Goal: Information Seeking & Learning: Learn about a topic

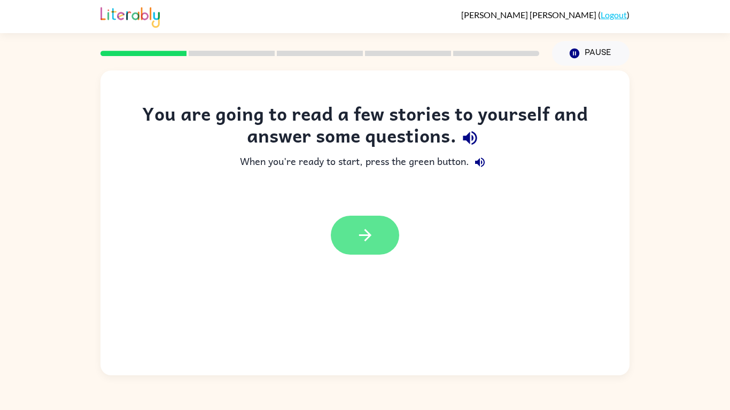
click at [366, 234] on icon "button" at bounding box center [365, 235] width 19 height 19
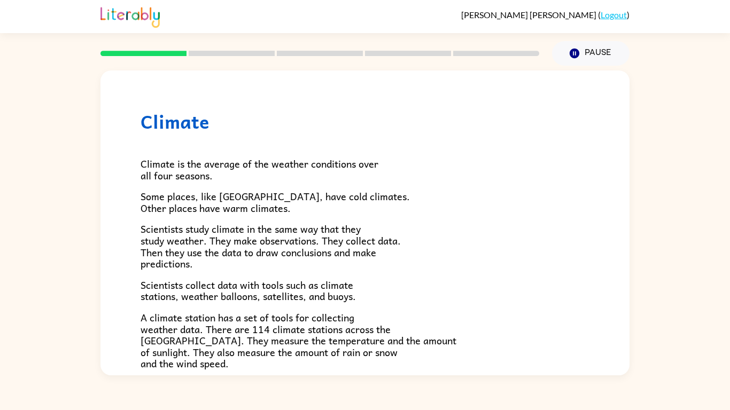
scroll to position [299, 0]
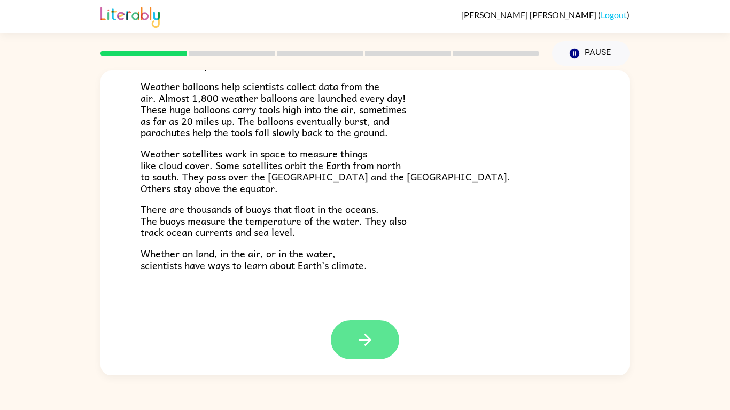
click at [343, 325] on button "button" at bounding box center [365, 339] width 68 height 39
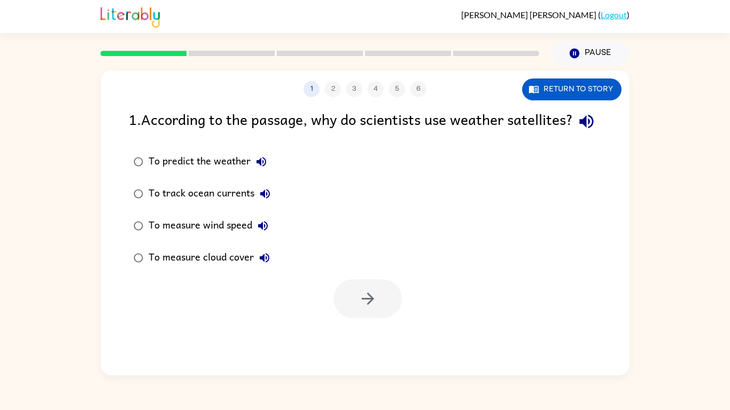
scroll to position [0, 0]
click at [357, 314] on div at bounding box center [367, 298] width 68 height 39
click at [135, 14] on img at bounding box center [129, 16] width 59 height 24
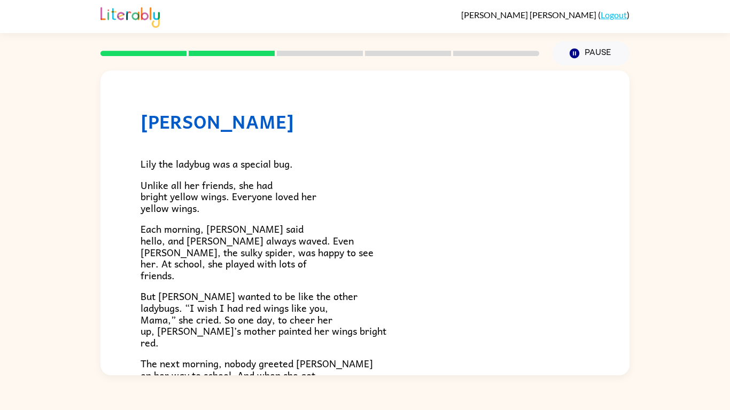
click at [213, 177] on span "Unlike all her friends, she had bright yellow wings. Everyone loved her yellow …" at bounding box center [228, 196] width 176 height 38
click at [576, 53] on icon "button" at bounding box center [574, 54] width 10 height 10
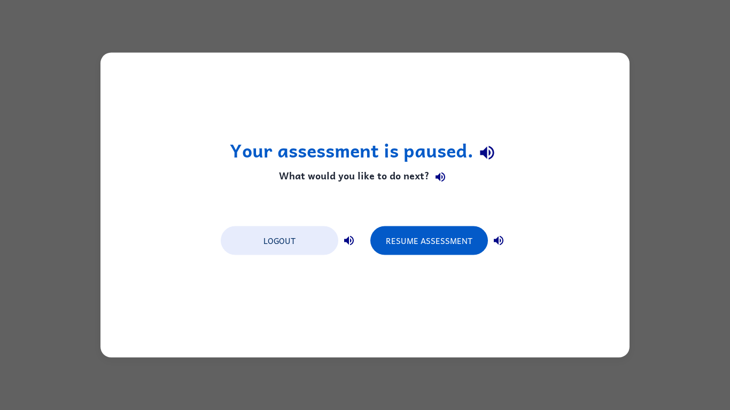
drag, startPoint x: 387, startPoint y: 204, endPoint x: 562, endPoint y: 245, distance: 179.6
click at [562, 245] on div "Your assessment is paused. What would you like to do next? Logout Resume Assess…" at bounding box center [364, 205] width 529 height 305
click at [377, 240] on button "Resume Assessment" at bounding box center [429, 240] width 118 height 29
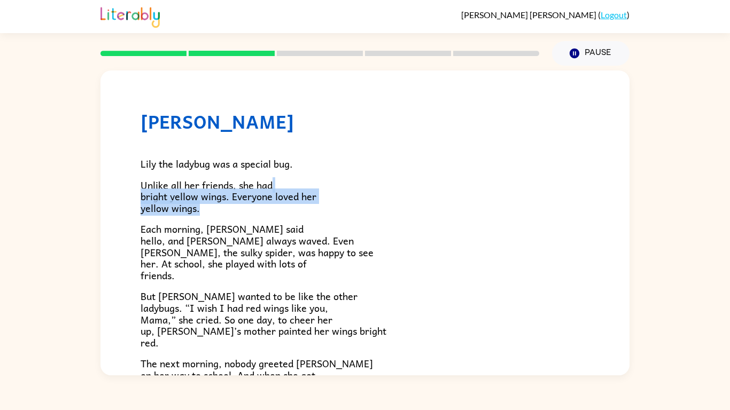
drag, startPoint x: 340, startPoint y: 205, endPoint x: 371, endPoint y: 184, distance: 37.6
click at [371, 184] on p "Unlike all her friends, she had bright yellow wings. Everyone loved her yellow …" at bounding box center [364, 196] width 449 height 35
click at [374, 209] on p "Unlike all her friends, she had bright yellow wings. Everyone loved her yellow …" at bounding box center [364, 196] width 449 height 35
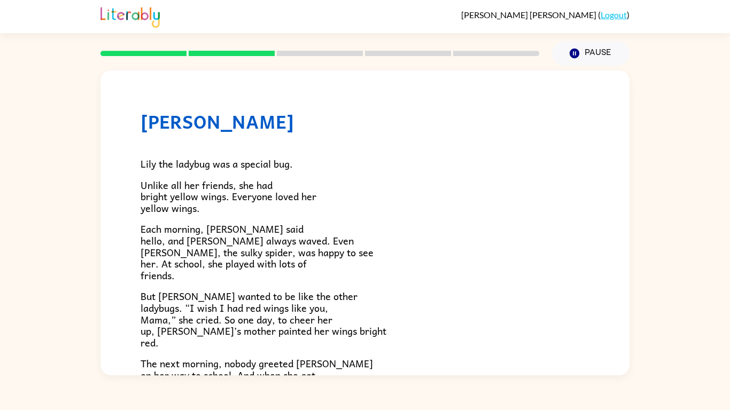
drag, startPoint x: 604, startPoint y: 46, endPoint x: 496, endPoint y: 93, distance: 118.4
click at [496, 93] on div "[PERSON_NAME] ( Logout ) Pause Pause Lily Ladybug [PERSON_NAME] the ladybug was…" at bounding box center [365, 205] width 730 height 410
drag, startPoint x: 497, startPoint y: 93, endPoint x: 325, endPoint y: 165, distance: 186.3
click at [325, 165] on div "[PERSON_NAME] [PERSON_NAME] the ladybug was a special bug. Unlike all her frien…" at bounding box center [364, 345] width 529 height 549
click at [196, 139] on div "Lily the ladybug was a special bug. Unlike all her friends, she had bright yell…" at bounding box center [364, 350] width 449 height 437
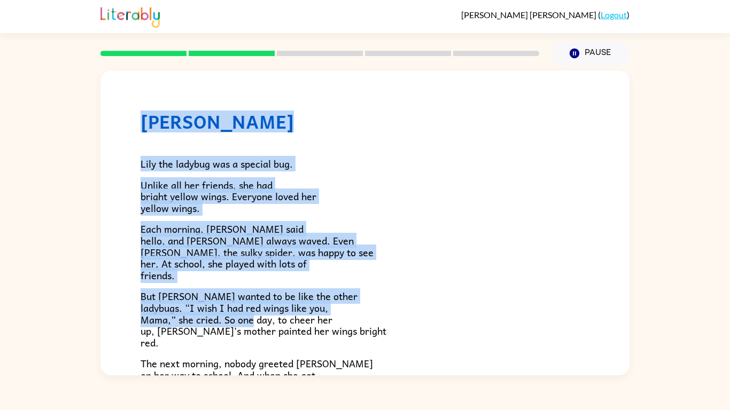
drag, startPoint x: 143, startPoint y: 119, endPoint x: 289, endPoint y: 324, distance: 251.5
click at [289, 324] on div "[PERSON_NAME] [PERSON_NAME] the ladybug was a special bug. Unlike all her frien…" at bounding box center [364, 345] width 529 height 549
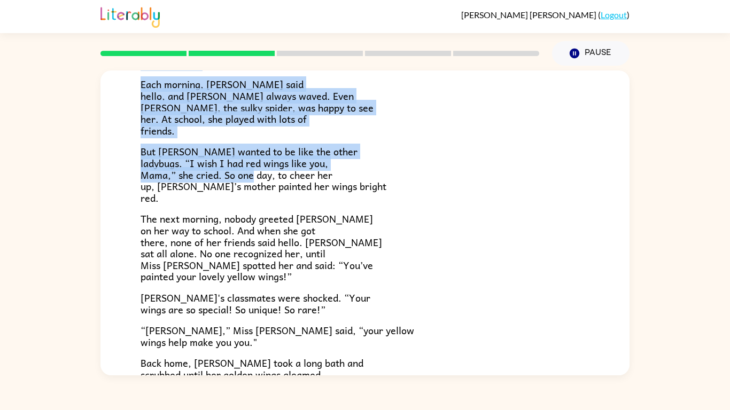
scroll to position [150, 0]
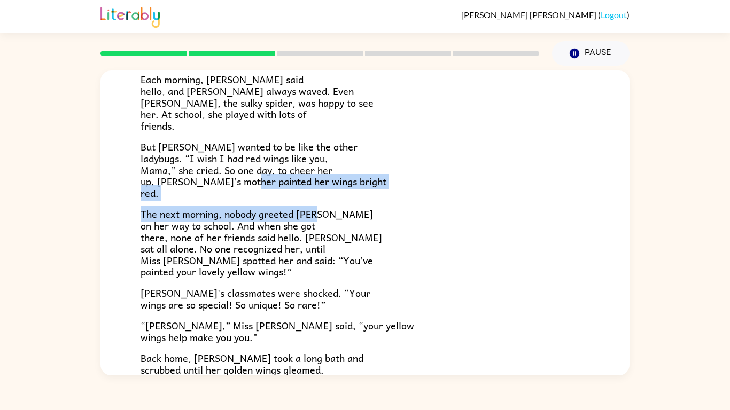
drag, startPoint x: 283, startPoint y: 187, endPoint x: 342, endPoint y: 216, distance: 65.9
click at [342, 216] on div "Lily the ladybug was a special bug. Unlike all her friends, she had bright yell…" at bounding box center [364, 201] width 449 height 437
click at [342, 216] on p "The next morning, nobody greeted [PERSON_NAME] on her way to school. And when s…" at bounding box center [364, 242] width 449 height 69
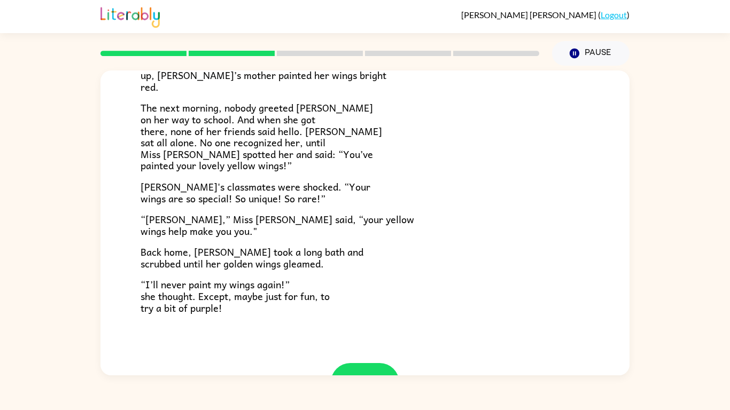
scroll to position [299, 0]
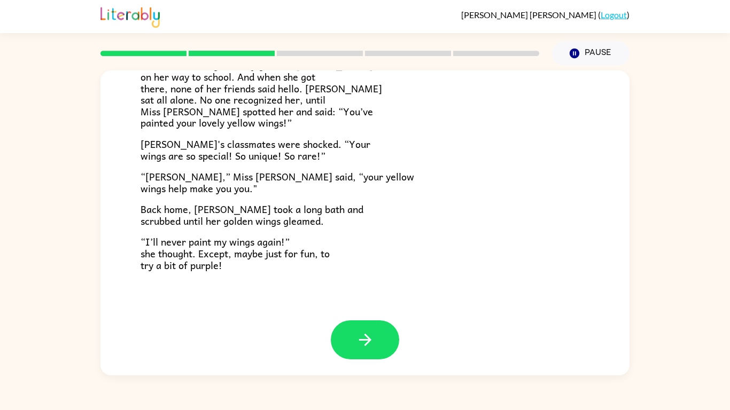
click at [228, 133] on div "Lily the ladybug was a special bug. Unlike all her friends, she had bright yell…" at bounding box center [364, 52] width 449 height 437
drag, startPoint x: 223, startPoint y: 127, endPoint x: 237, endPoint y: 144, distance: 22.0
click at [237, 144] on div "Lily the ladybug was a special bug. Unlike all her friends, she had bright yell…" at bounding box center [364, 52] width 449 height 437
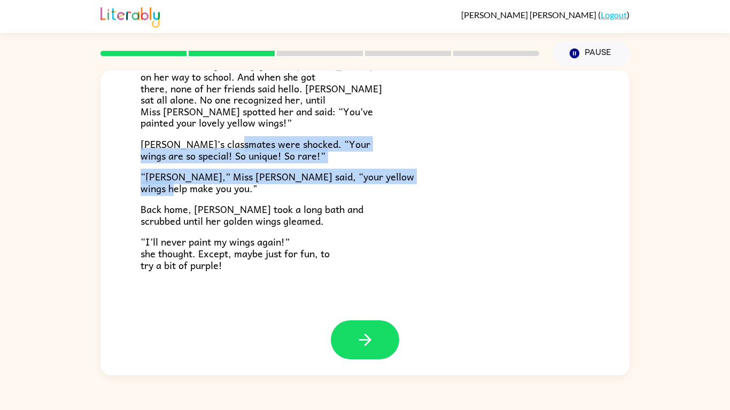
drag, startPoint x: 229, startPoint y: 150, endPoint x: 303, endPoint y: 192, distance: 85.9
click at [303, 192] on div "Lily the ladybug was a special bug. Unlike all her friends, she had bright yell…" at bounding box center [364, 52] width 449 height 437
click at [303, 192] on p "“[PERSON_NAME],” Miss [PERSON_NAME] said, “your yellow wings help make you you."" at bounding box center [364, 182] width 449 height 23
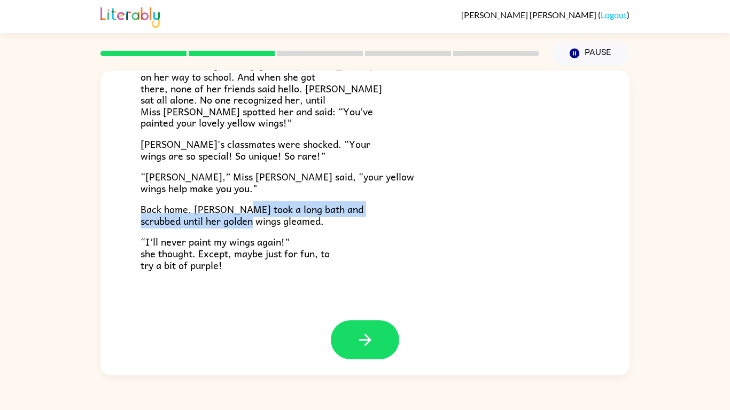
drag, startPoint x: 234, startPoint y: 203, endPoint x: 293, endPoint y: 224, distance: 62.5
click at [293, 224] on span "Back home, [PERSON_NAME] took a long bath and scrubbed until her golden wings g…" at bounding box center [251, 214] width 223 height 27
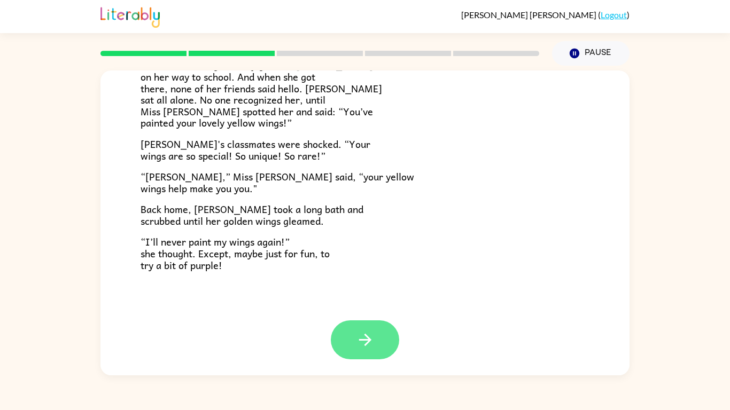
click at [351, 350] on button "button" at bounding box center [365, 339] width 68 height 39
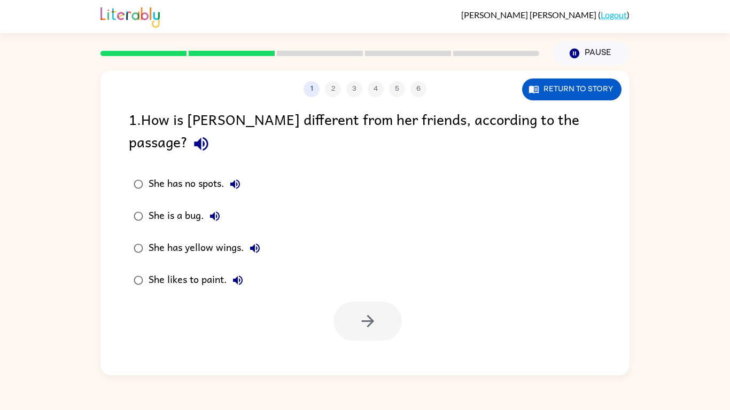
scroll to position [0, 0]
click at [175, 238] on div "She has yellow wings." at bounding box center [206, 248] width 117 height 21
click at [364, 312] on icon "button" at bounding box center [367, 321] width 19 height 19
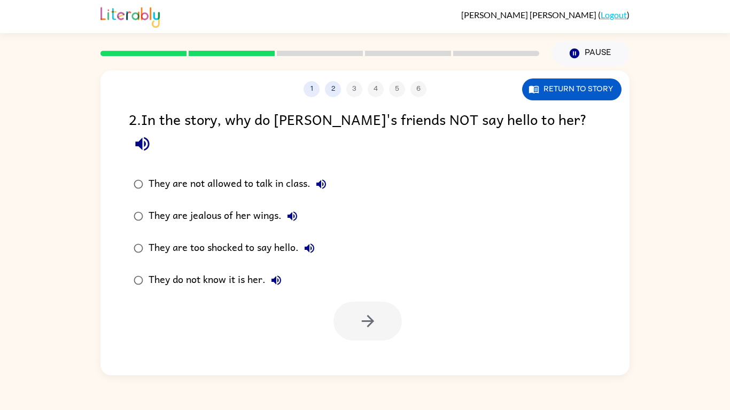
click at [259, 270] on div "They do not know it is her." at bounding box center [217, 280] width 138 height 21
click at [364, 312] on icon "button" at bounding box center [367, 321] width 19 height 19
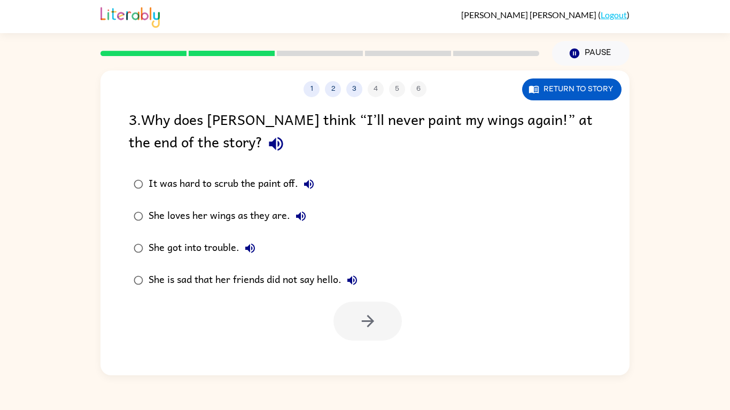
click at [277, 211] on div "She loves her wings as they are." at bounding box center [229, 216] width 163 height 21
click at [303, 278] on div "She is sad that her friends did not say hello." at bounding box center [255, 280] width 214 height 21
click at [354, 332] on button "button" at bounding box center [367, 321] width 68 height 39
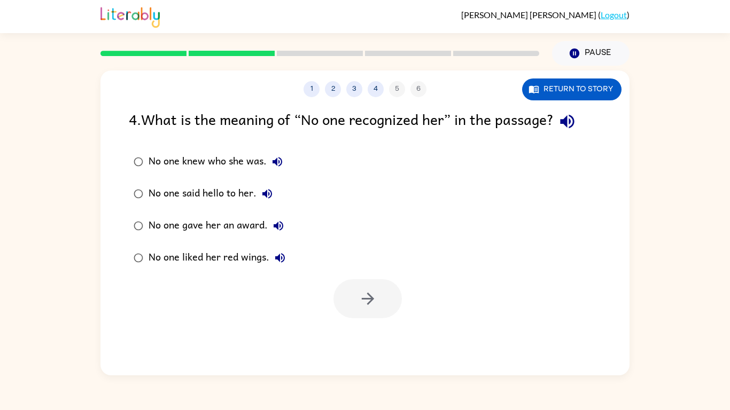
click at [238, 160] on div "No one knew who she was." at bounding box center [217, 161] width 139 height 21
click at [346, 291] on button "button" at bounding box center [367, 298] width 68 height 39
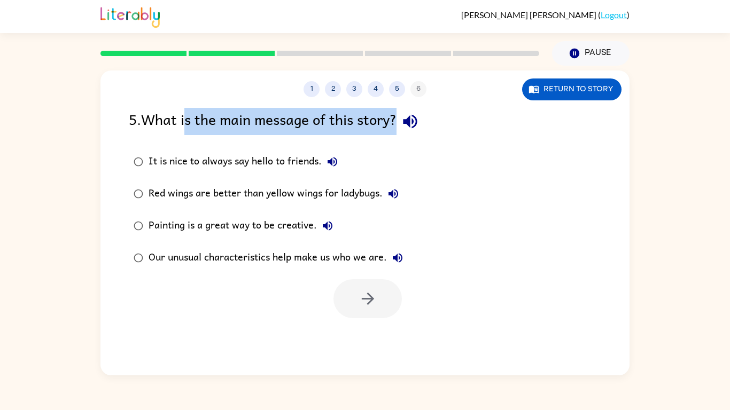
drag, startPoint x: 189, startPoint y: 129, endPoint x: 113, endPoint y: 156, distance: 80.1
click at [113, 156] on div "5 . What is the main message of this story? It is nice to always say hello to f…" at bounding box center [364, 213] width 529 height 210
click at [114, 155] on div "5 . What is the main message of this story? It is nice to always say hello to f…" at bounding box center [364, 213] width 529 height 210
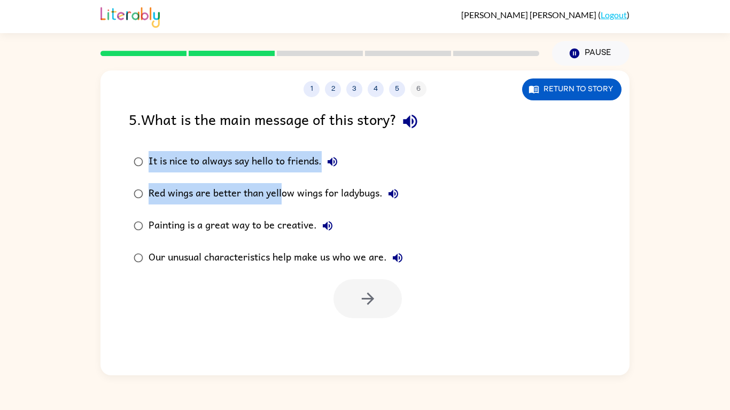
drag, startPoint x: 114, startPoint y: 156, endPoint x: 283, endPoint y: 178, distance: 169.7
click at [283, 178] on div "5 . What is the main message of this story? It is nice to always say hello to f…" at bounding box center [364, 213] width 529 height 210
click at [417, 154] on div "It is nice to always say hello to friends. Red wings are better than yellow win…" at bounding box center [275, 210] width 293 height 128
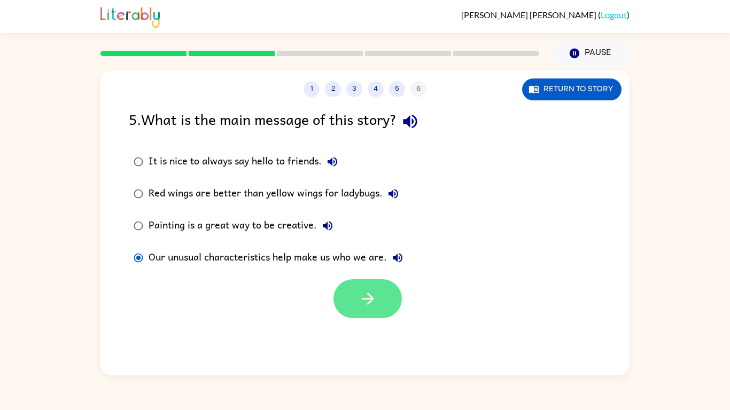
click at [363, 303] on icon "button" at bounding box center [367, 298] width 19 height 19
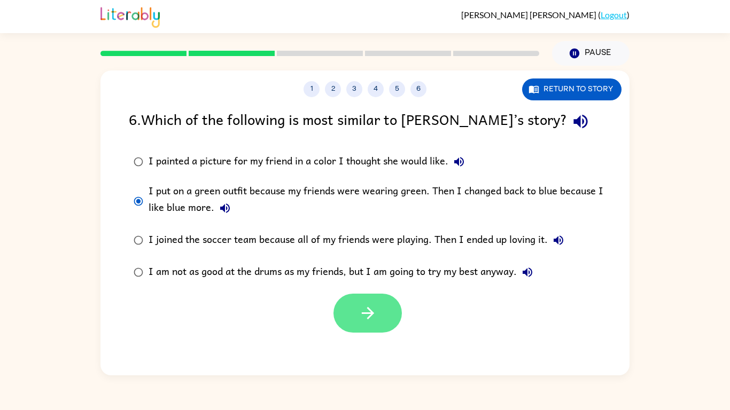
click at [359, 323] on button "button" at bounding box center [367, 313] width 68 height 39
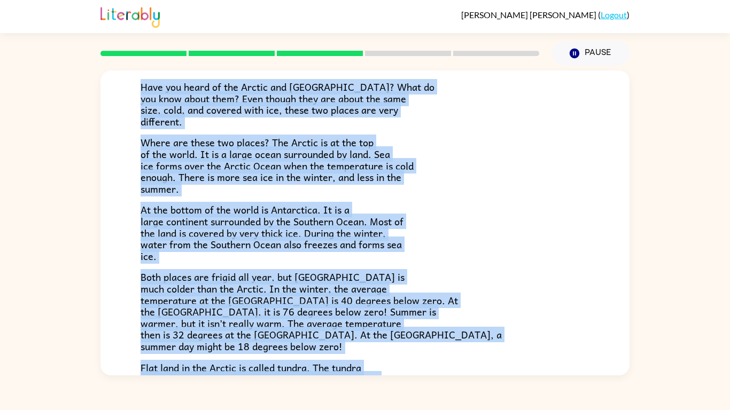
drag, startPoint x: 132, startPoint y: 158, endPoint x: 376, endPoint y: 371, distance: 324.0
click at [376, 371] on div "The Arctic and [GEOGRAPHIC_DATA] Have you heard of the Arctic and [GEOGRAPHIC_D…" at bounding box center [364, 231] width 529 height 475
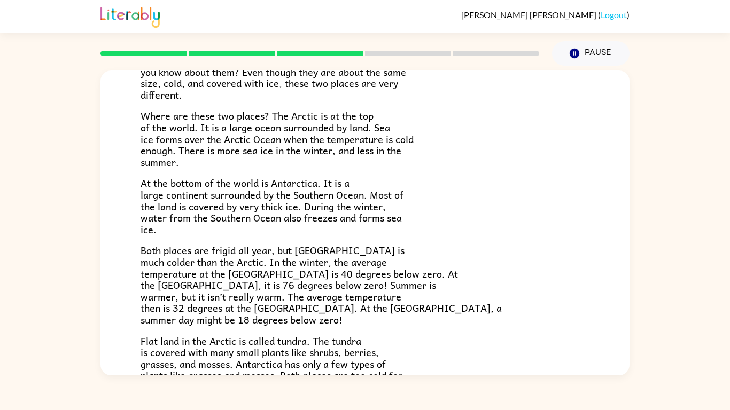
click at [383, 393] on div "[PERSON_NAME] ( Logout ) Pause Pause The Arctic and [GEOGRAPHIC_DATA] Have you …" at bounding box center [365, 205] width 730 height 410
click at [464, 176] on div "Have you heard of the Arctic and [GEOGRAPHIC_DATA]? What do you know about them…" at bounding box center [364, 211] width 449 height 364
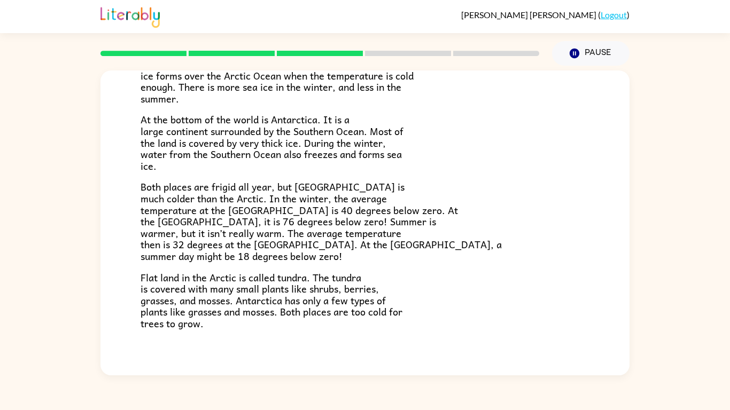
scroll to position [176, 0]
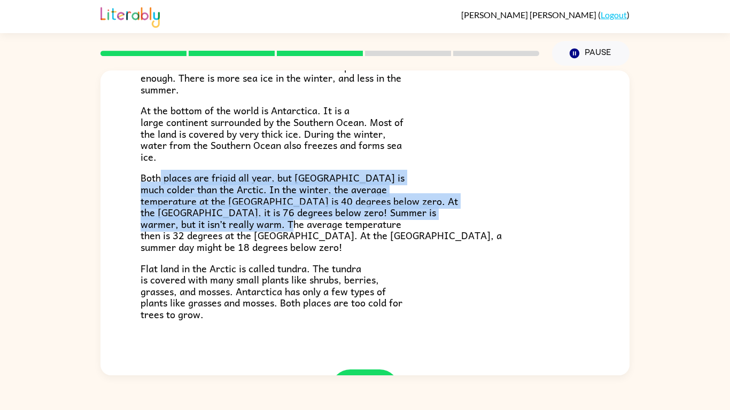
drag, startPoint x: 159, startPoint y: 177, endPoint x: 395, endPoint y: 218, distance: 239.6
click at [395, 218] on span "Both places are frigid all year, but [GEOGRAPHIC_DATA] is much colder than the …" at bounding box center [320, 212] width 361 height 85
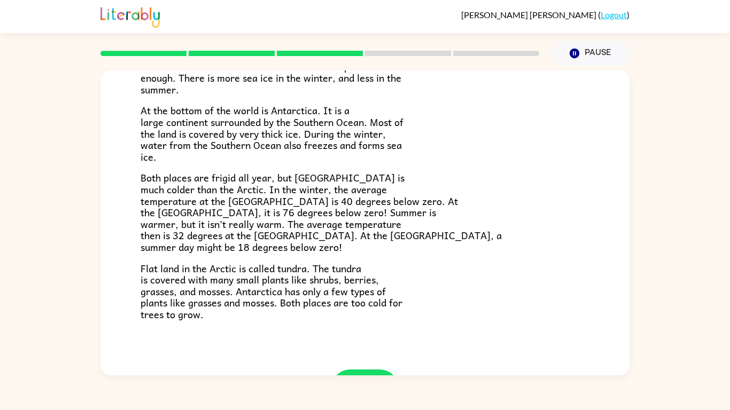
click at [398, 222] on span "Both places are frigid all year, but [GEOGRAPHIC_DATA] is much colder than the …" at bounding box center [320, 212] width 361 height 85
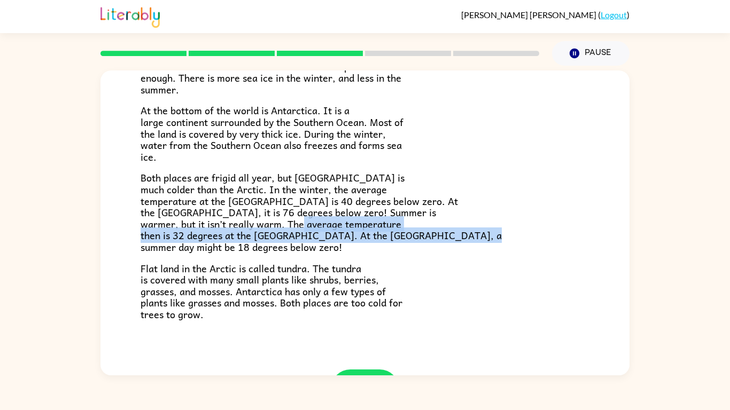
drag, startPoint x: 398, startPoint y: 223, endPoint x: 293, endPoint y: 249, distance: 108.4
click at [293, 249] on span "Both places are frigid all year, but [GEOGRAPHIC_DATA] is much colder than the …" at bounding box center [320, 212] width 361 height 85
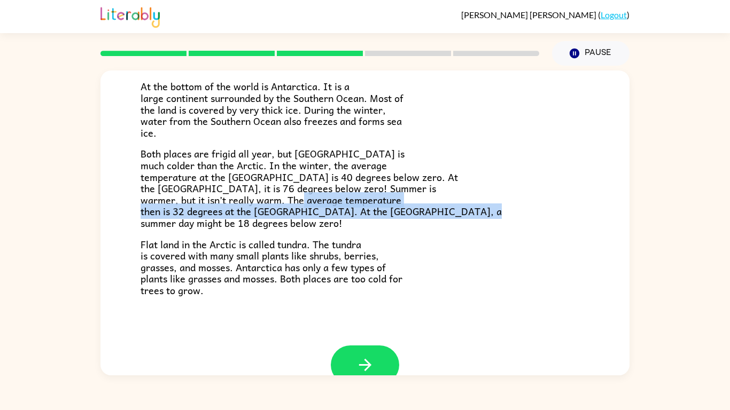
scroll to position [225, 0]
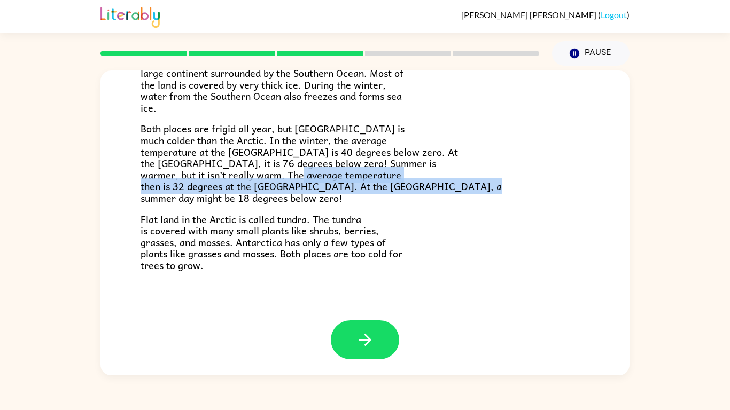
click at [267, 254] on span "Flat land in the Arctic is called tundra. The tundra is covered with many small…" at bounding box center [271, 242] width 262 height 61
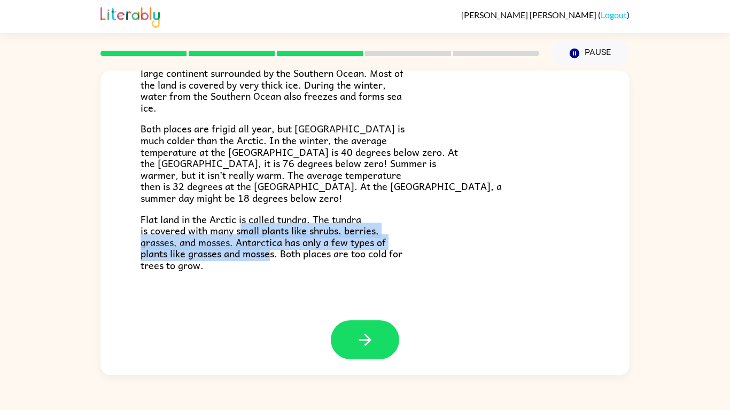
drag, startPoint x: 244, startPoint y: 233, endPoint x: 271, endPoint y: 256, distance: 36.4
click at [271, 256] on span "Flat land in the Arctic is called tundra. The tundra is covered with many small…" at bounding box center [271, 242] width 262 height 61
click at [271, 257] on span "Flat land in the Arctic is called tundra. The tundra is covered with many small…" at bounding box center [271, 242] width 262 height 61
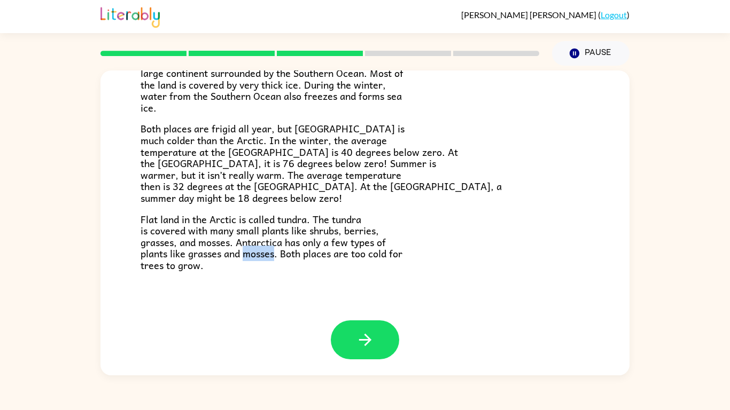
click at [270, 257] on span "Flat land in the Arctic is called tundra. The tundra is covered with many small…" at bounding box center [271, 242] width 262 height 61
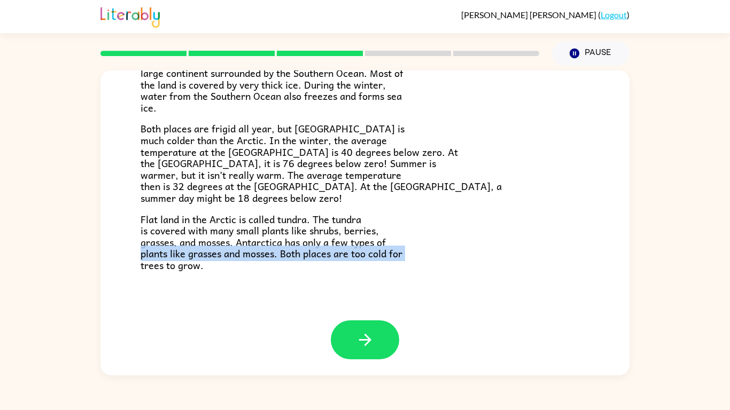
click at [270, 257] on span "Flat land in the Arctic is called tundra. The tundra is covered with many small…" at bounding box center [271, 242] width 262 height 61
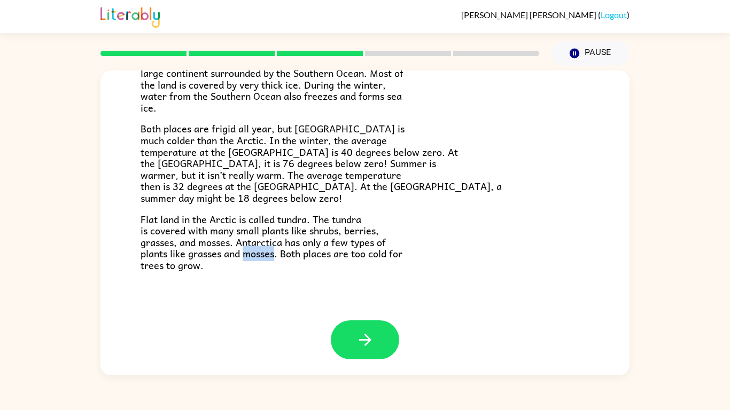
click at [270, 257] on span "Flat land in the Arctic is called tundra. The tundra is covered with many small…" at bounding box center [271, 242] width 262 height 61
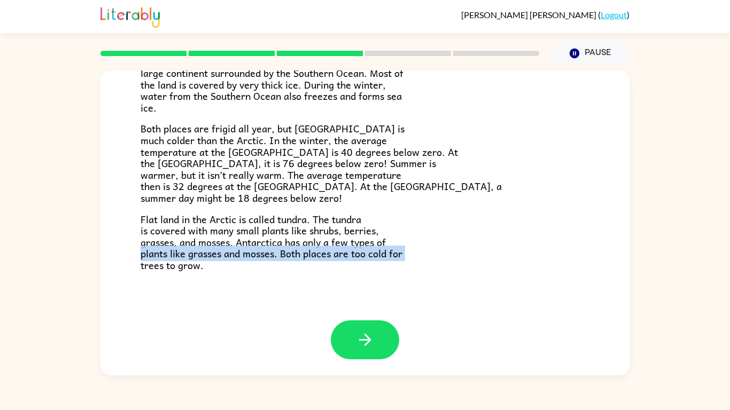
click at [270, 257] on span "Flat land in the Arctic is called tundra. The tundra is covered with many small…" at bounding box center [271, 242] width 262 height 61
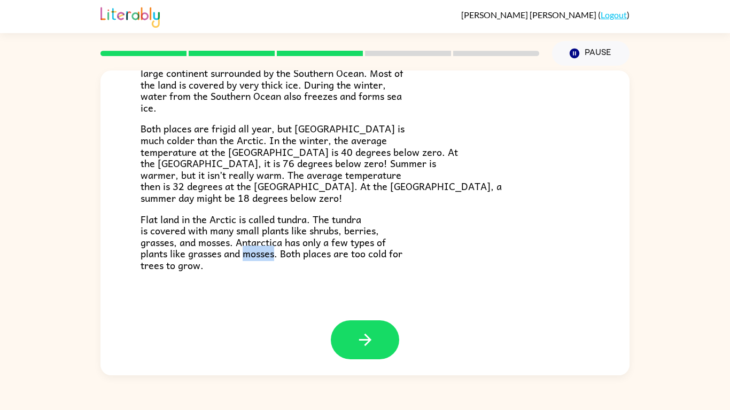
click at [270, 257] on span "Flat land in the Arctic is called tundra. The tundra is covered with many small…" at bounding box center [271, 242] width 262 height 61
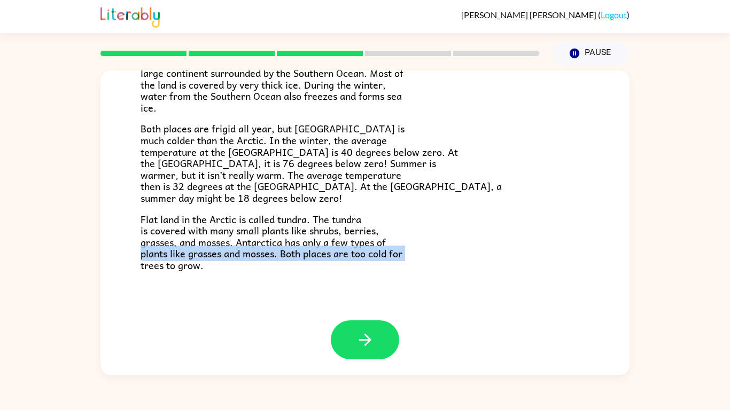
click at [270, 257] on span "Flat land in the Arctic is called tundra. The tundra is covered with many small…" at bounding box center [271, 242] width 262 height 61
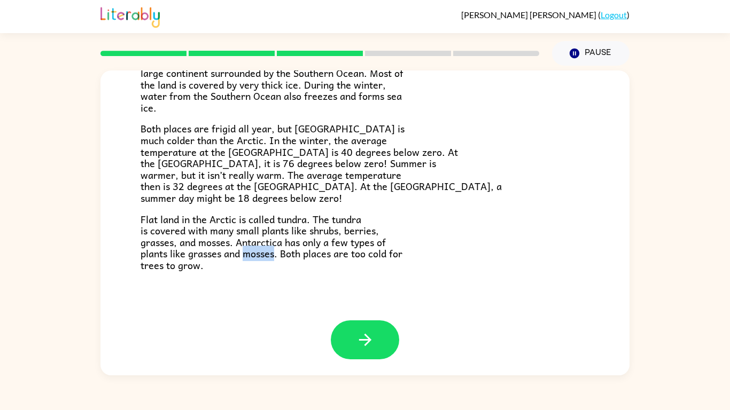
click at [270, 257] on span "Flat land in the Arctic is called tundra. The tundra is covered with many small…" at bounding box center [271, 242] width 262 height 61
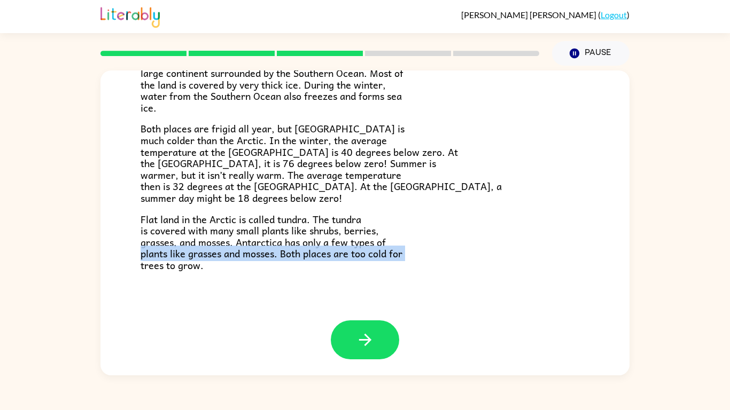
click at [270, 257] on span "Flat land in the Arctic is called tundra. The tundra is covered with many small…" at bounding box center [271, 242] width 262 height 61
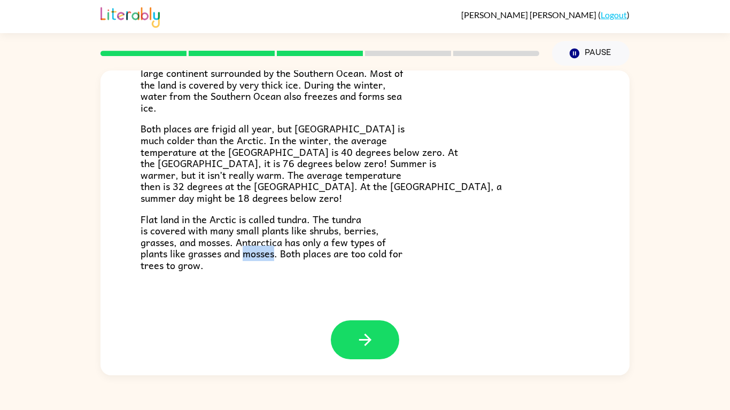
click at [270, 257] on span "Flat land in the Arctic is called tundra. The tundra is covered with many small…" at bounding box center [271, 242] width 262 height 61
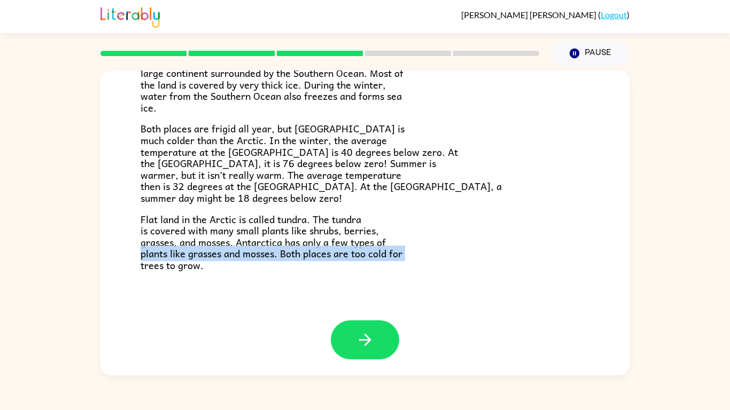
click at [270, 257] on span "Flat land in the Arctic is called tundra. The tundra is covered with many small…" at bounding box center [271, 242] width 262 height 61
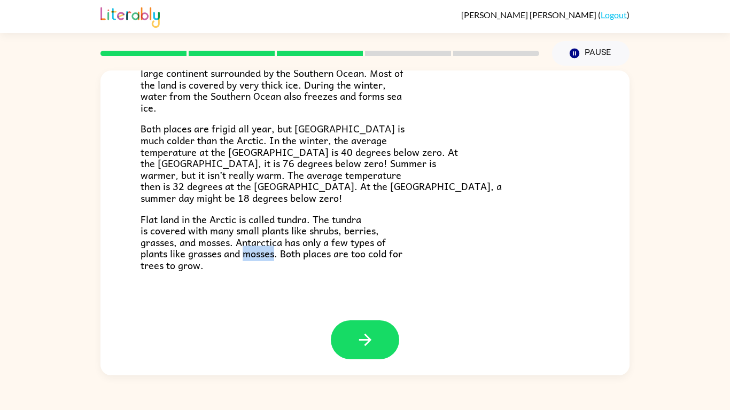
click at [270, 257] on span "Flat land in the Arctic is called tundra. The tundra is covered with many small…" at bounding box center [271, 242] width 262 height 61
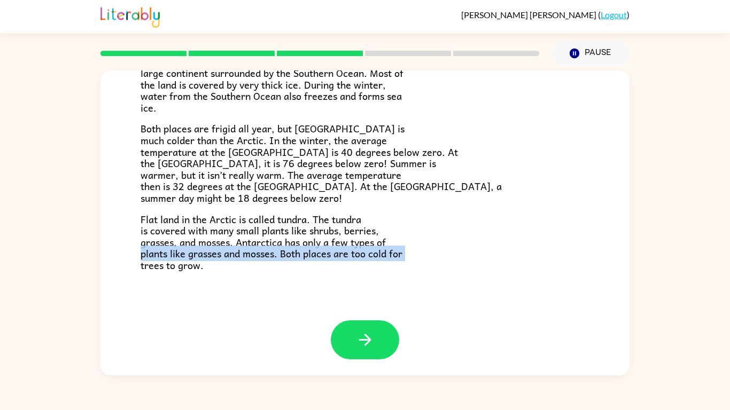
click at [270, 257] on span "Flat land in the Arctic is called tundra. The tundra is covered with many small…" at bounding box center [271, 242] width 262 height 61
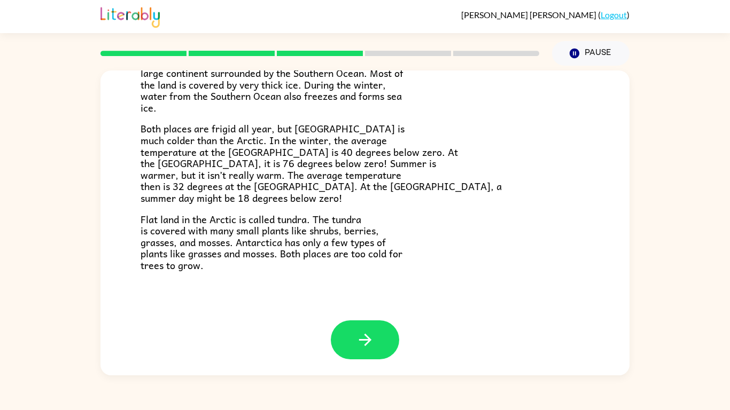
click at [270, 257] on span "Flat land in the Arctic is called tundra. The tundra is covered with many small…" at bounding box center [271, 242] width 262 height 61
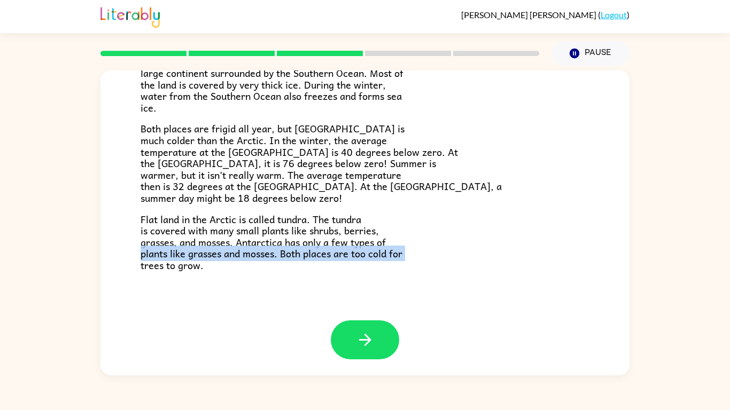
click at [270, 257] on span "Flat land in the Arctic is called tundra. The tundra is covered with many small…" at bounding box center [271, 242] width 262 height 61
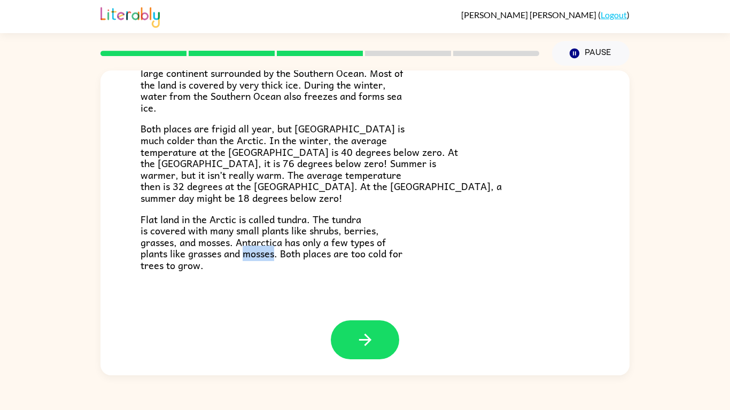
click at [270, 257] on span "Flat land in the Arctic is called tundra. The tundra is covered with many small…" at bounding box center [271, 242] width 262 height 61
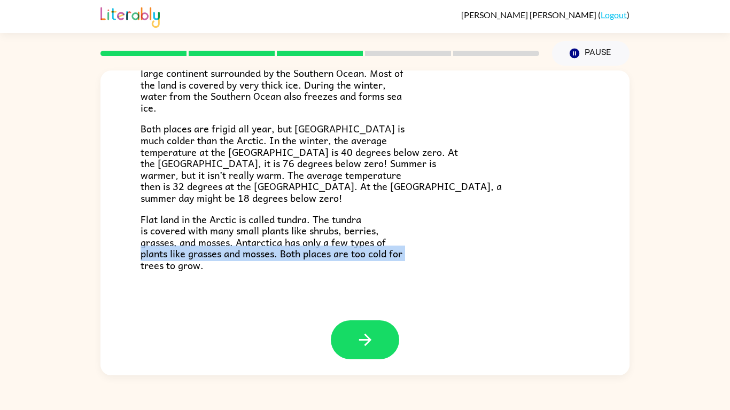
click at [270, 257] on span "Flat land in the Arctic is called tundra. The tundra is covered with many small…" at bounding box center [271, 242] width 262 height 61
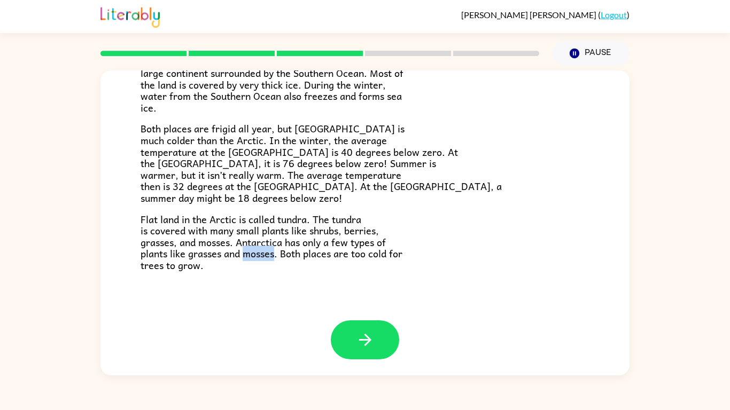
click at [270, 257] on span "Flat land in the Arctic is called tundra. The tundra is covered with many small…" at bounding box center [271, 242] width 262 height 61
click at [370, 338] on icon "button" at bounding box center [365, 340] width 19 height 19
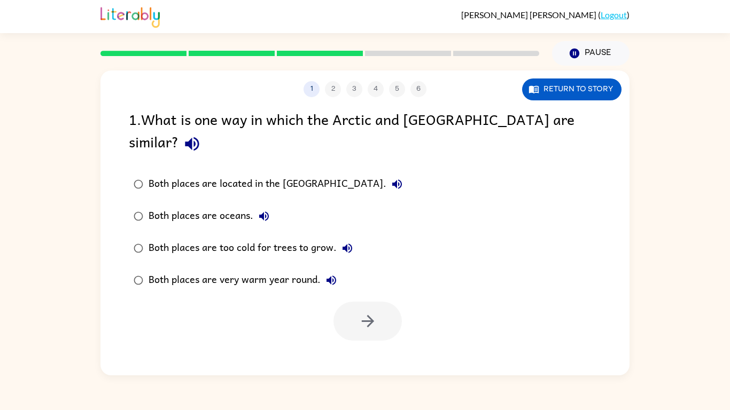
click at [285, 238] on div "Both places are too cold for trees to grow." at bounding box center [252, 248] width 209 height 21
click at [353, 303] on button "button" at bounding box center [367, 321] width 68 height 39
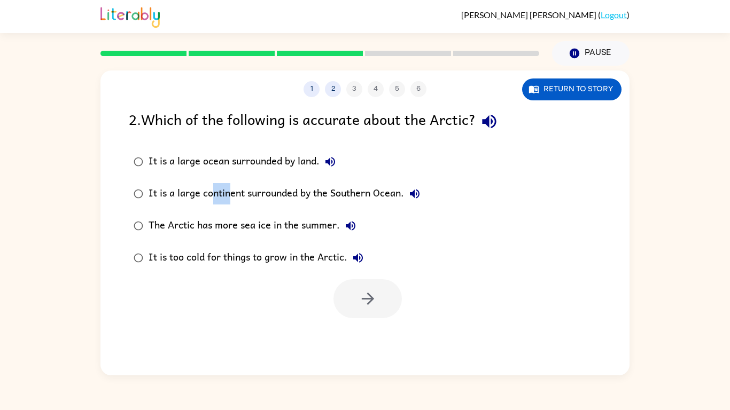
drag, startPoint x: 230, startPoint y: 201, endPoint x: 213, endPoint y: 205, distance: 17.9
click at [213, 205] on label "It is a large continent surrounded by the Southern Ocean." at bounding box center [277, 194] width 308 height 32
click at [475, 209] on div "It is a large ocean surrounded by land. It is a large continent surrounded by t…" at bounding box center [379, 210] width 500 height 128
click at [279, 254] on div "It is too cold for things to grow in the Arctic." at bounding box center [258, 257] width 220 height 21
click at [359, 294] on icon "button" at bounding box center [367, 298] width 19 height 19
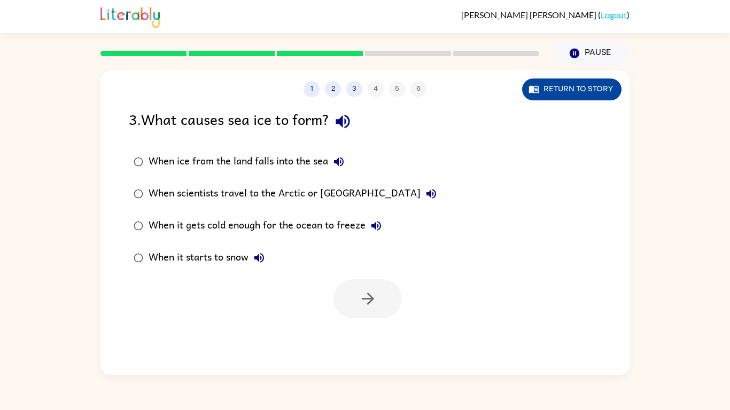
click at [574, 91] on button "Return to story" at bounding box center [571, 90] width 99 height 22
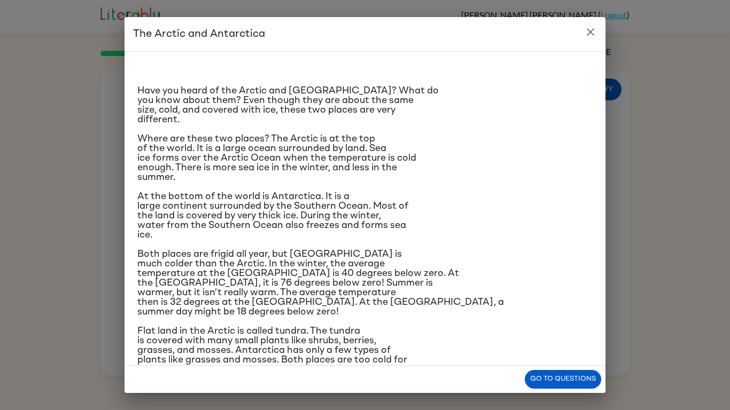
click at [590, 23] on button "close" at bounding box center [590, 31] width 21 height 21
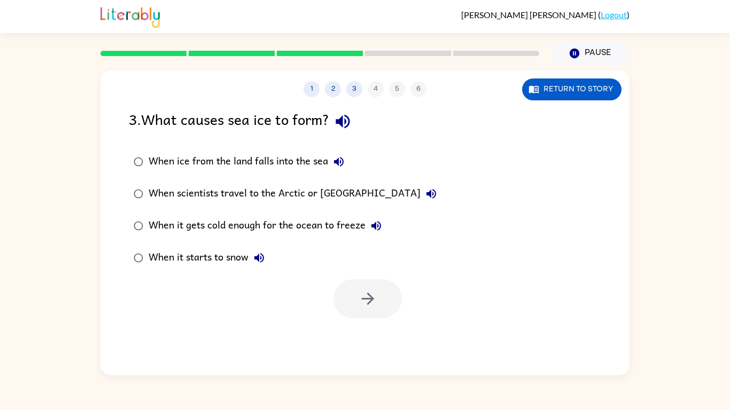
click at [273, 229] on div "When it gets cold enough for the ocean to freeze" at bounding box center [267, 225] width 238 height 21
click at [396, 304] on button "button" at bounding box center [367, 298] width 68 height 39
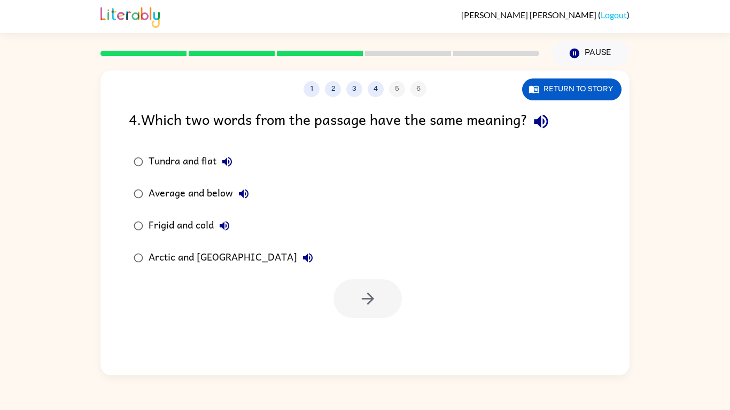
click at [185, 187] on div "Average and below" at bounding box center [201, 193] width 106 height 21
click at [191, 222] on div "Frigid and cold" at bounding box center [191, 225] width 87 height 21
click at [368, 307] on icon "button" at bounding box center [367, 298] width 19 height 19
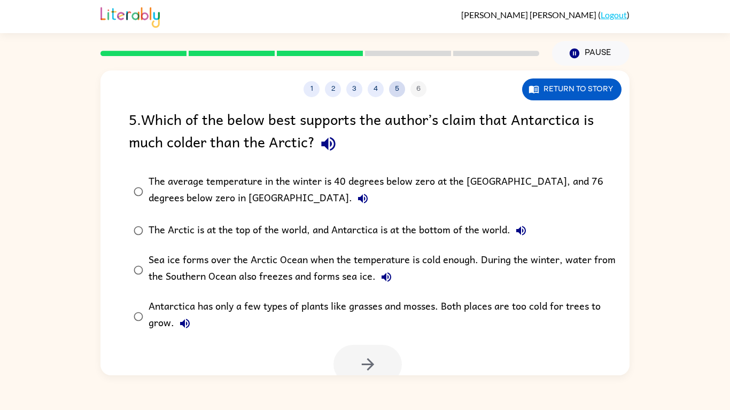
click at [401, 87] on button "5" at bounding box center [397, 89] width 16 height 16
click at [397, 91] on button "5" at bounding box center [397, 89] width 16 height 16
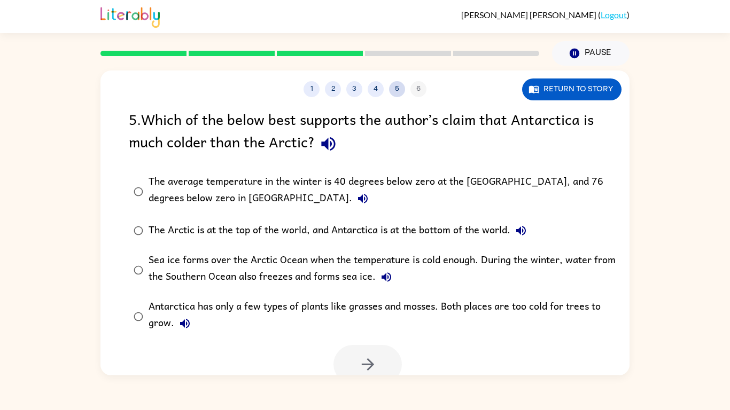
click at [397, 91] on button "5" at bounding box center [397, 89] width 16 height 16
click at [434, 186] on div "The average temperature in the winter is 40 degrees below zero at the [GEOGRAPH…" at bounding box center [381, 192] width 467 height 36
click at [373, 365] on icon "button" at bounding box center [367, 364] width 19 height 19
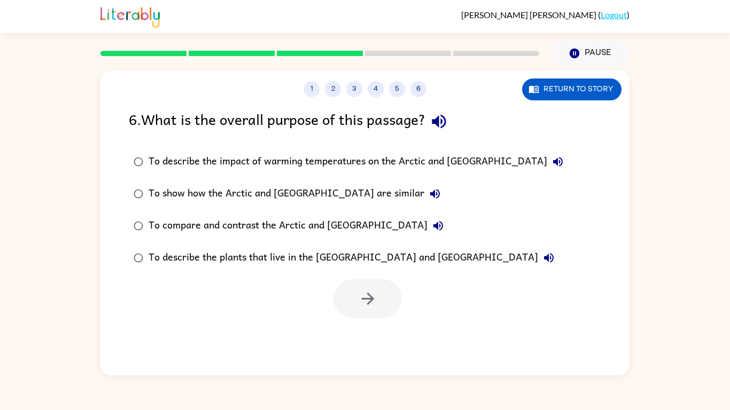
click at [325, 192] on div "To show how the Arctic and [GEOGRAPHIC_DATA] are similar" at bounding box center [296, 193] width 297 height 21
click at [323, 231] on div "To compare and contrast the Arctic and [GEOGRAPHIC_DATA]" at bounding box center [298, 225] width 300 height 21
click at [348, 285] on button "button" at bounding box center [367, 298] width 68 height 39
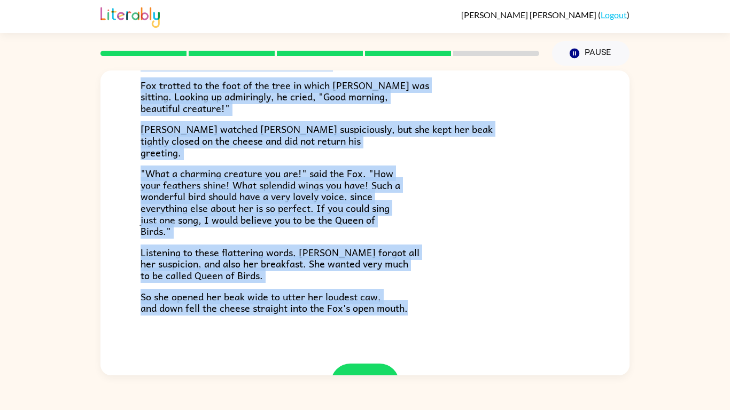
scroll to position [210, 0]
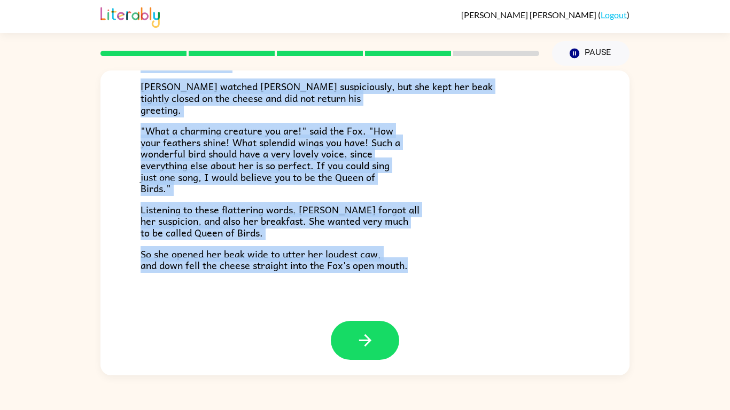
drag, startPoint x: 139, startPoint y: 164, endPoint x: 392, endPoint y: 380, distance: 332.3
click at [392, 380] on div "[PERSON_NAME] ( Logout ) Pause Pause The Fox and the Crow One bright morning as…" at bounding box center [365, 205] width 730 height 410
click at [412, 222] on p "Listening to these flattering words, [PERSON_NAME] forgot all her suspicion, an…" at bounding box center [364, 221] width 449 height 35
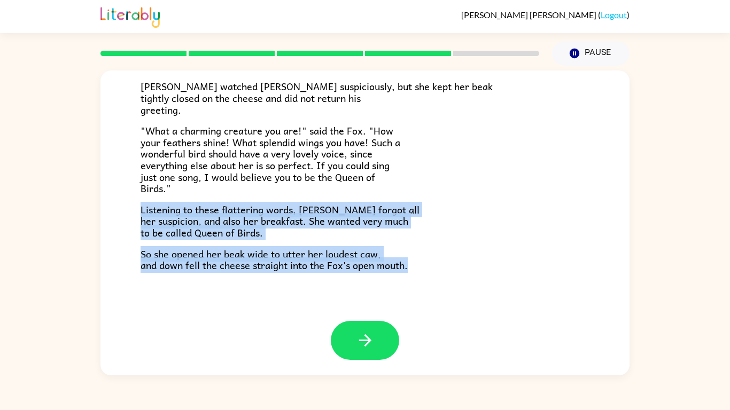
drag, startPoint x: 139, startPoint y: 204, endPoint x: 416, endPoint y: 281, distance: 286.9
click at [416, 281] on div "The Fox and the Crow One bright morning as [PERSON_NAME] was following his shar…" at bounding box center [364, 91] width 529 height 460
click at [379, 332] on button "button" at bounding box center [365, 340] width 68 height 39
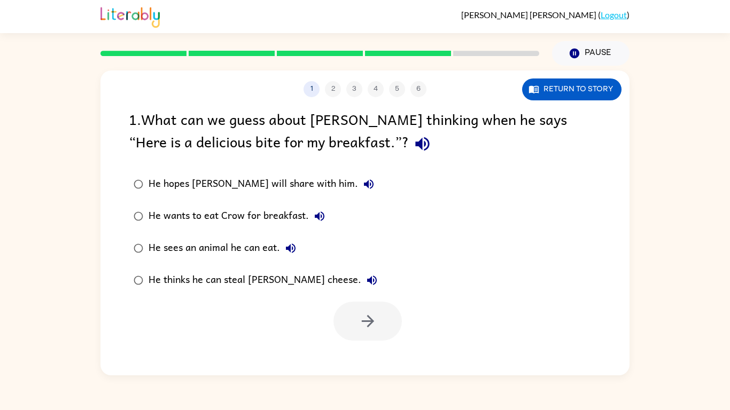
click at [232, 291] on div "He thinks he can steal [PERSON_NAME] cheese." at bounding box center [265, 280] width 234 height 21
click at [389, 327] on button "button" at bounding box center [367, 321] width 68 height 39
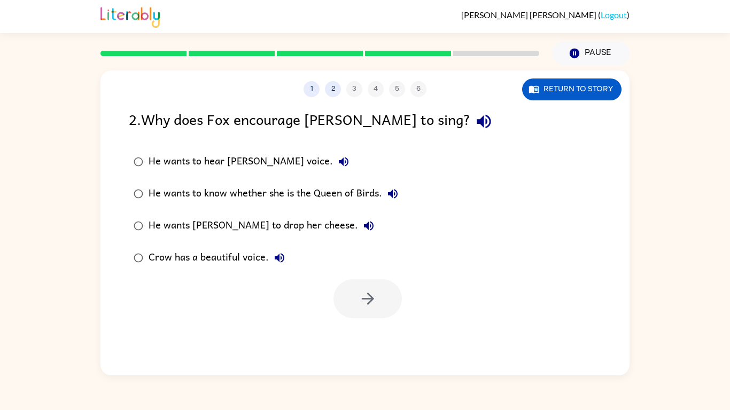
click at [285, 223] on div "He wants [PERSON_NAME] to drop her cheese." at bounding box center [263, 225] width 231 height 21
click at [356, 298] on button "button" at bounding box center [367, 298] width 68 height 39
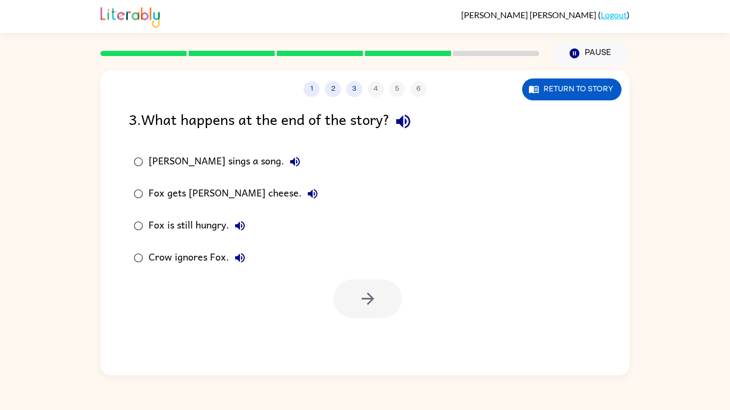
click at [191, 195] on div "Fox gets [PERSON_NAME] cheese." at bounding box center [235, 193] width 175 height 21
click at [363, 283] on button "button" at bounding box center [367, 298] width 68 height 39
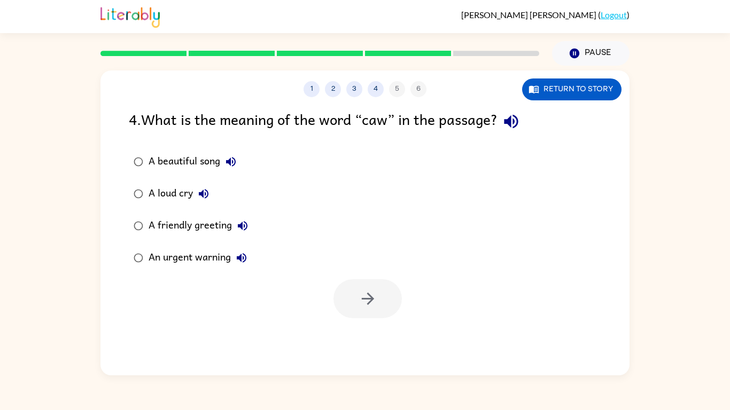
click at [188, 197] on div "A loud cry" at bounding box center [181, 193] width 66 height 21
click at [341, 291] on button "button" at bounding box center [367, 298] width 68 height 39
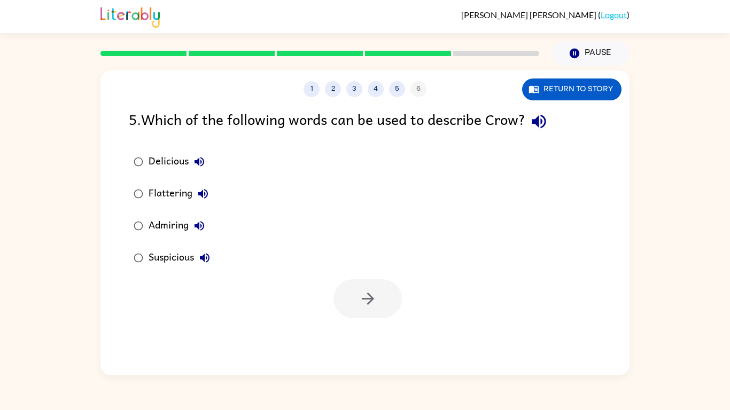
click at [167, 219] on div "Admiring" at bounding box center [178, 225] width 61 height 21
click at [344, 291] on button "button" at bounding box center [367, 298] width 68 height 39
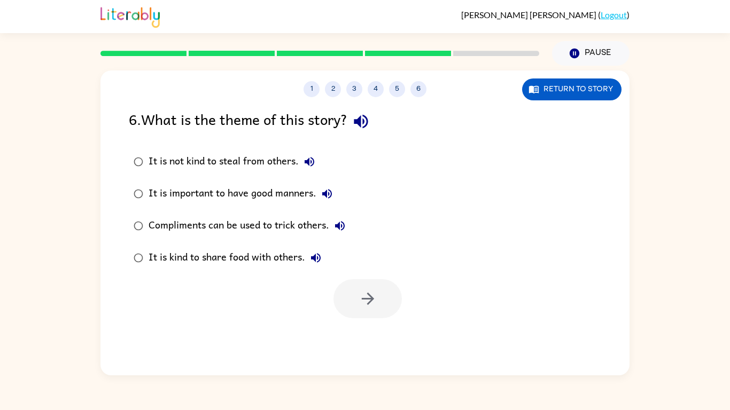
click at [263, 224] on div "Compliments can be used to trick others." at bounding box center [249, 225] width 202 height 21
click at [373, 303] on icon "button" at bounding box center [367, 298] width 19 height 19
